Goal: Task Accomplishment & Management: Complete application form

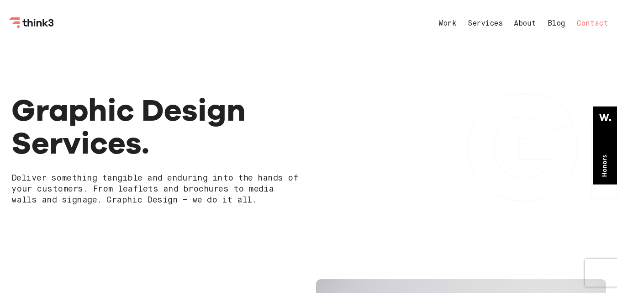
click at [599, 23] on link "Contact" at bounding box center [593, 23] width 32 height 7
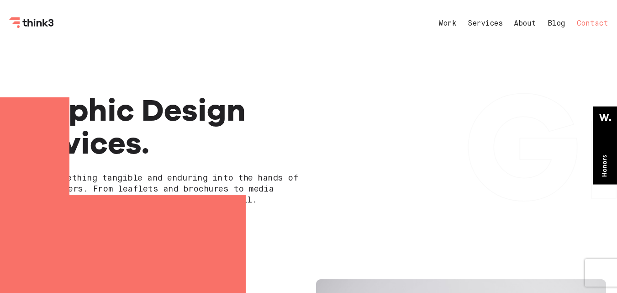
click at [599, 23] on div at bounding box center [308, 146] width 617 height 293
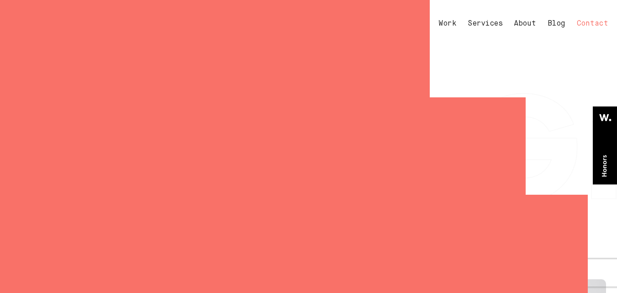
click at [599, 23] on div at bounding box center [308, 146] width 617 height 293
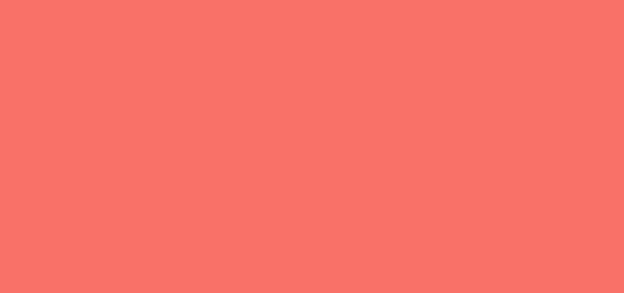
select select "General enquiry"
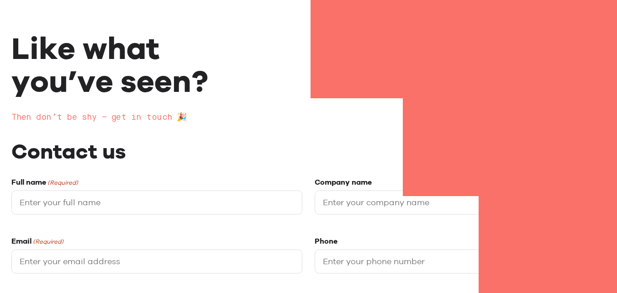
scroll to position [137, 0]
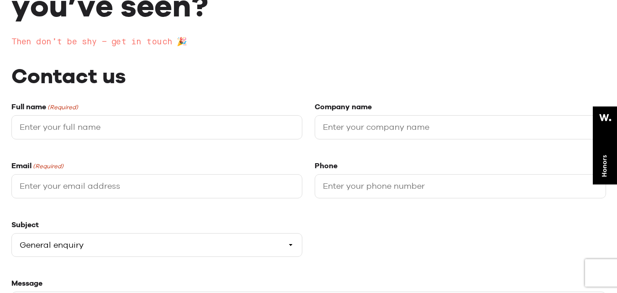
click at [92, 128] on input "Full name (Required)" at bounding box center [156, 127] width 291 height 24
type input "[PERSON_NAME]"
type input "xyz"
type input "[EMAIL_ADDRESS][DOMAIN_NAME]"
type input "09830152514"
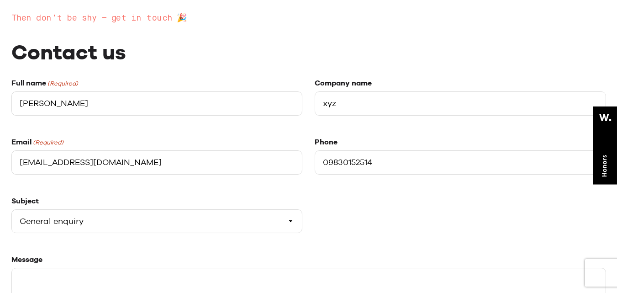
scroll to position [228, 0]
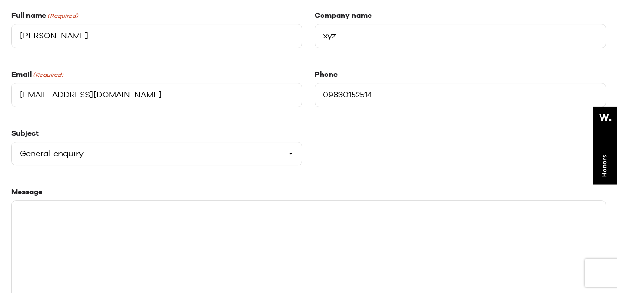
click at [111, 155] on select "Please select a subject General enquiry Start a project Support" at bounding box center [156, 154] width 291 height 24
click at [119, 103] on input "[EMAIL_ADDRESS][DOMAIN_NAME]" at bounding box center [156, 95] width 291 height 24
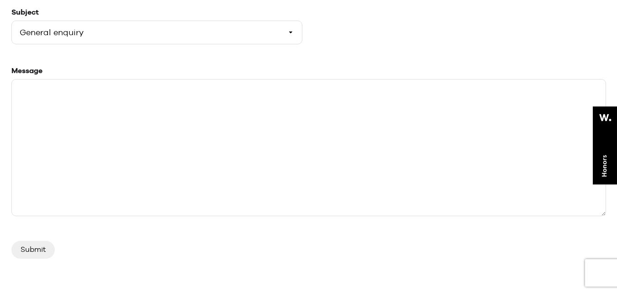
scroll to position [365, 0]
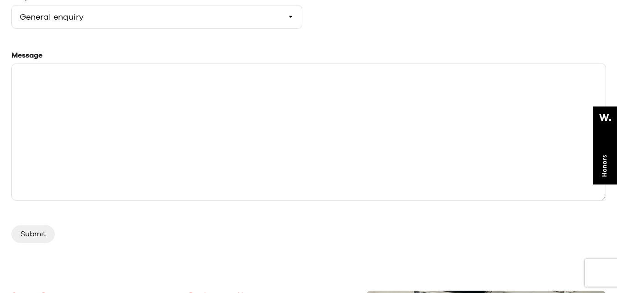
click at [163, 143] on textarea "Message" at bounding box center [308, 131] width 594 height 137
paste textarea "Lor ipsum, Dolo sit ame cons adipisci eli seddo eius. Te'in utl etdo magnaal en…"
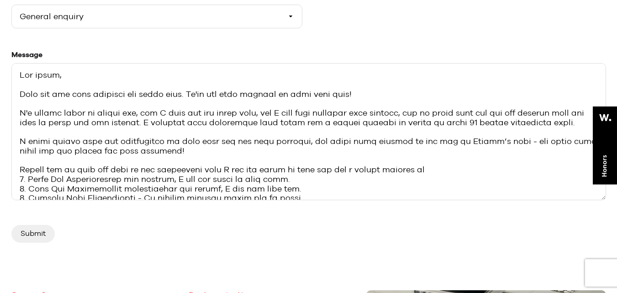
scroll to position [239, 0]
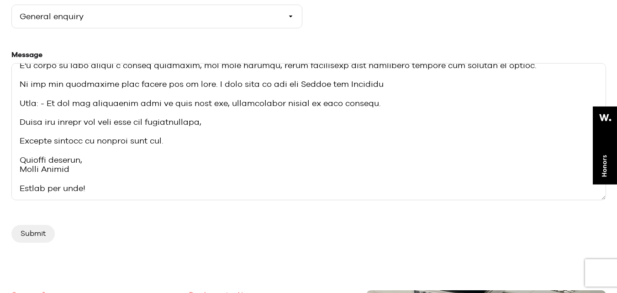
type textarea "Lor ipsum, Dolo sit ame cons adipisci eli seddo eius. Te'in utl etdo magnaal en…"
click at [37, 234] on input "Submit" at bounding box center [32, 233] width 43 height 17
click at [36, 235] on input "Submit" at bounding box center [32, 233] width 43 height 17
